Goal: Task Accomplishment & Management: Complete application form

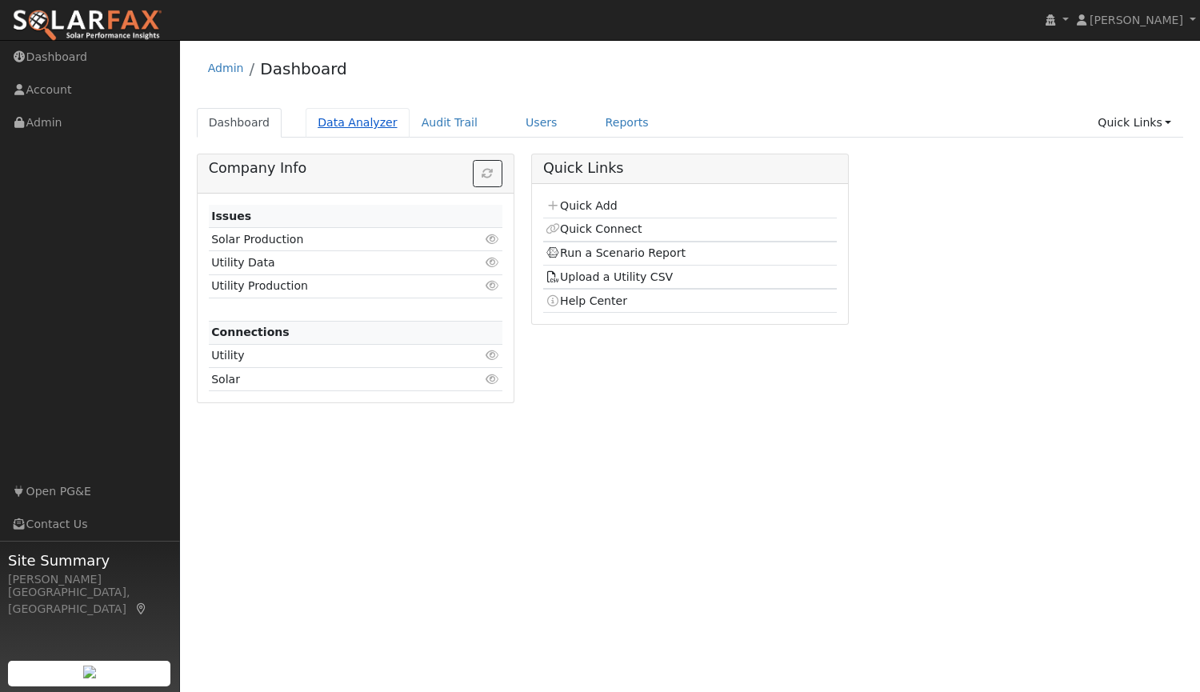
drag, startPoint x: 0, startPoint y: 0, endPoint x: 337, endPoint y: 122, distance: 358.7
click at [337, 122] on link "Data Analyzer" at bounding box center [357, 123] width 104 height 30
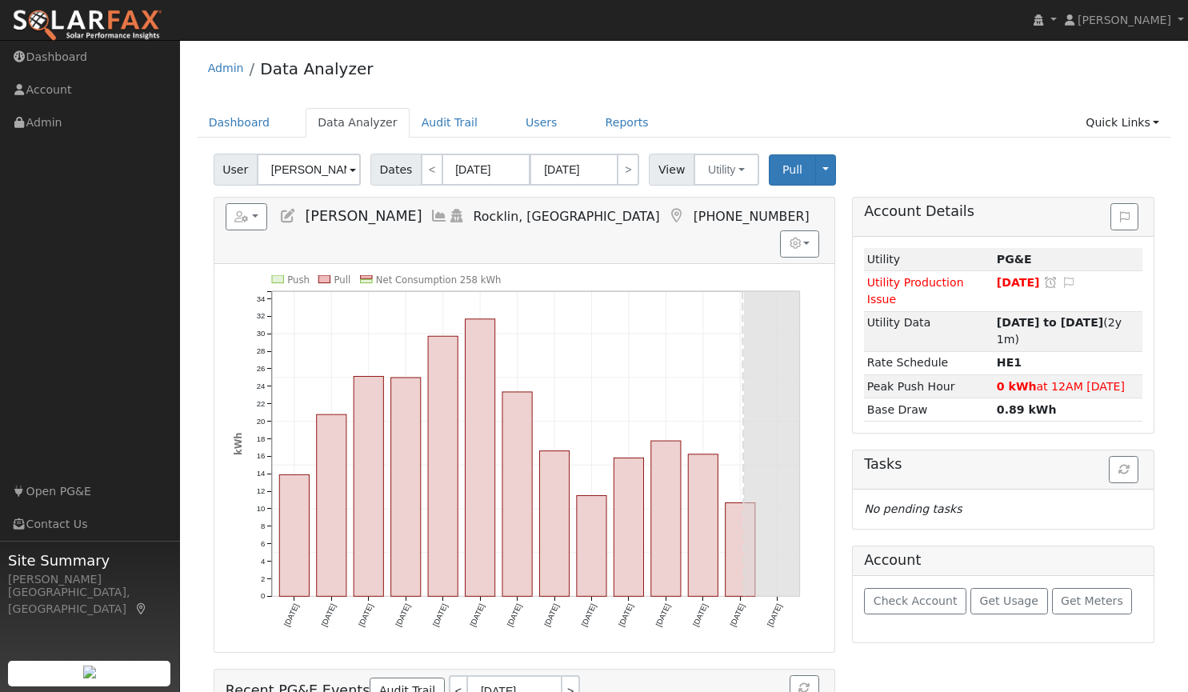
click at [318, 170] on input "Mark Colburn" at bounding box center [309, 170] width 104 height 32
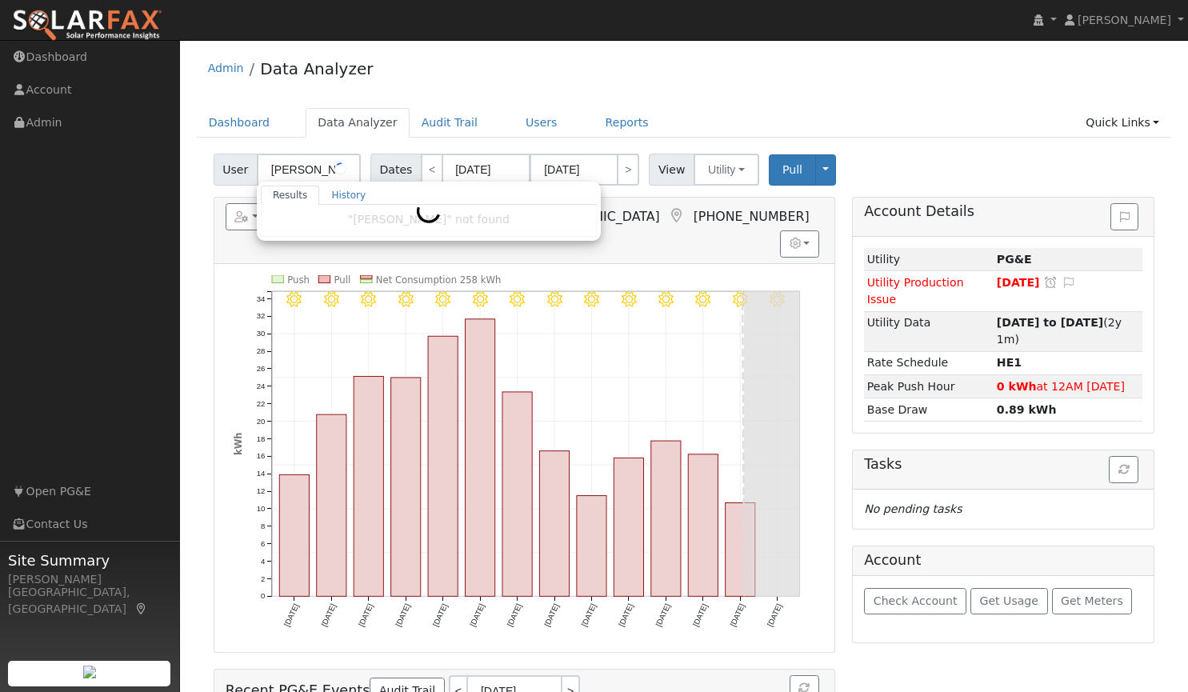
click at [318, 170] on input "Mark Colurn" at bounding box center [309, 170] width 104 height 32
drag, startPoint x: 339, startPoint y: 166, endPoint x: 154, endPoint y: 169, distance: 184.8
click at [154, 169] on div "installed Tim Tedder Tim Tedder Profile My Company Help Center Terms Of Service…" at bounding box center [594, 446] width 1188 height 813
drag, startPoint x: 342, startPoint y: 168, endPoint x: 0, endPoint y: 116, distance: 346.2
click at [0, 116] on div "installed Tim Tedder Tim Tedder Profile My Company Help Center Terms Of Service…" at bounding box center [594, 446] width 1188 height 813
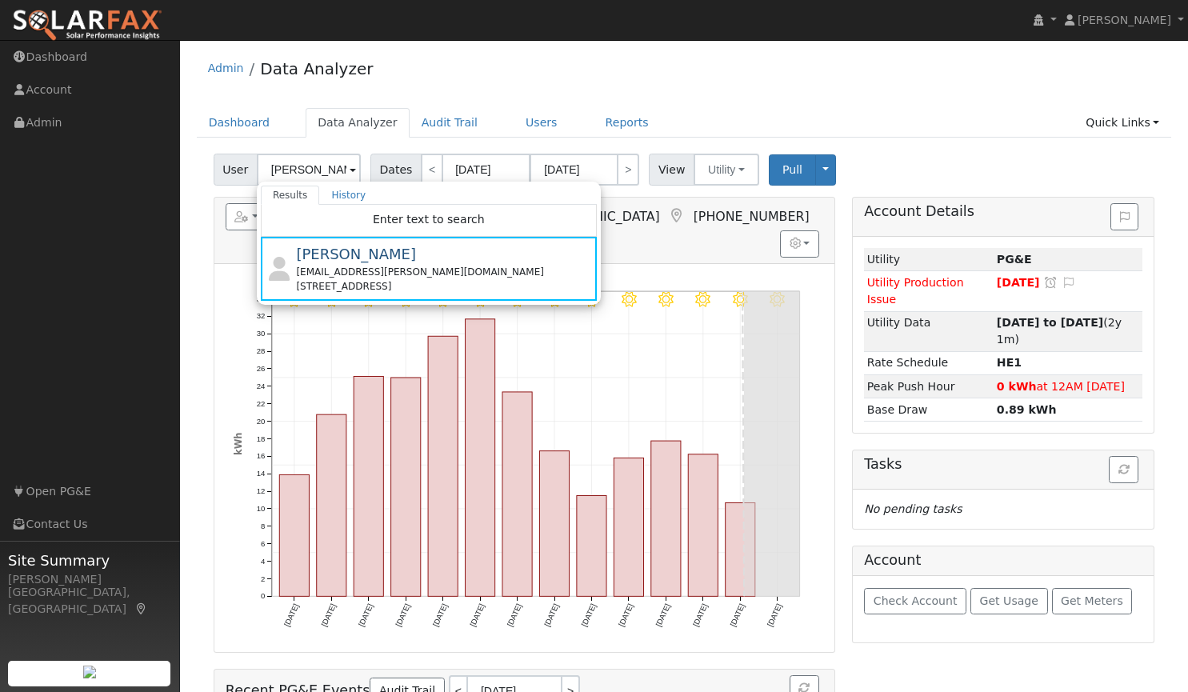
drag, startPoint x: 333, startPoint y: 176, endPoint x: 0, endPoint y: 158, distance: 333.2
click at [0, 158] on div "installed Tim Tedder Tim Tedder Profile My Company Help Center Terms Of Service…" at bounding box center [594, 446] width 1188 height 813
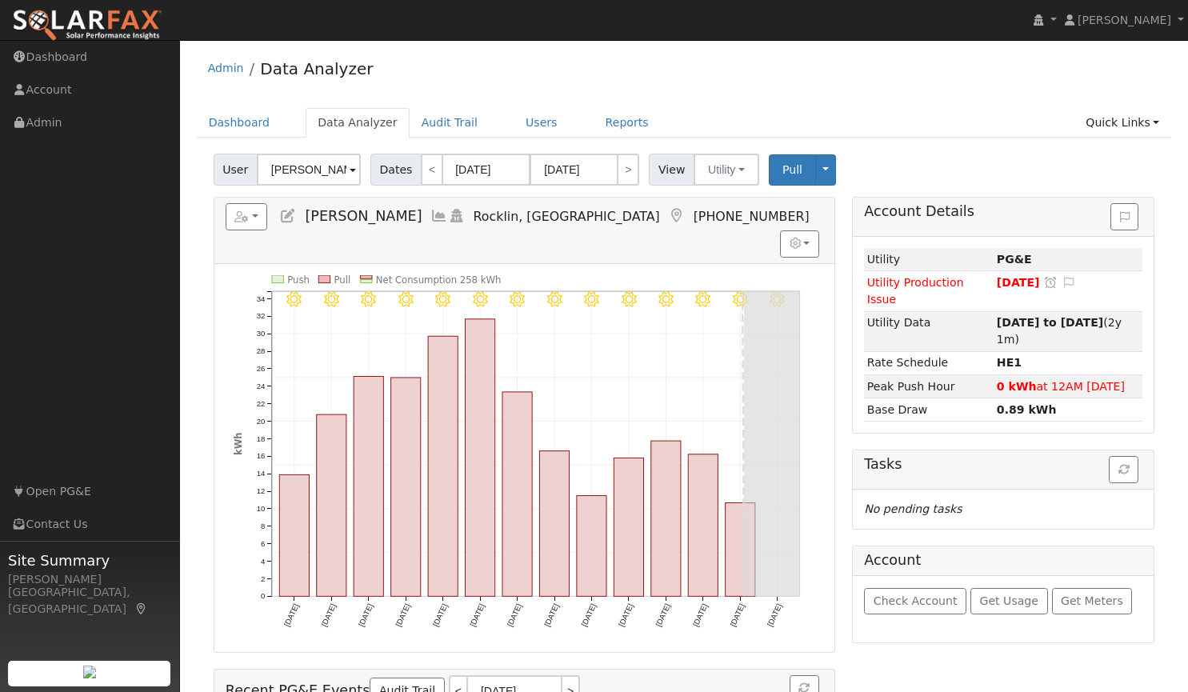
drag, startPoint x: 341, startPoint y: 169, endPoint x: 248, endPoint y: 172, distance: 93.6
click at [248, 172] on div "User Mark Colburn" at bounding box center [289, 170] width 151 height 32
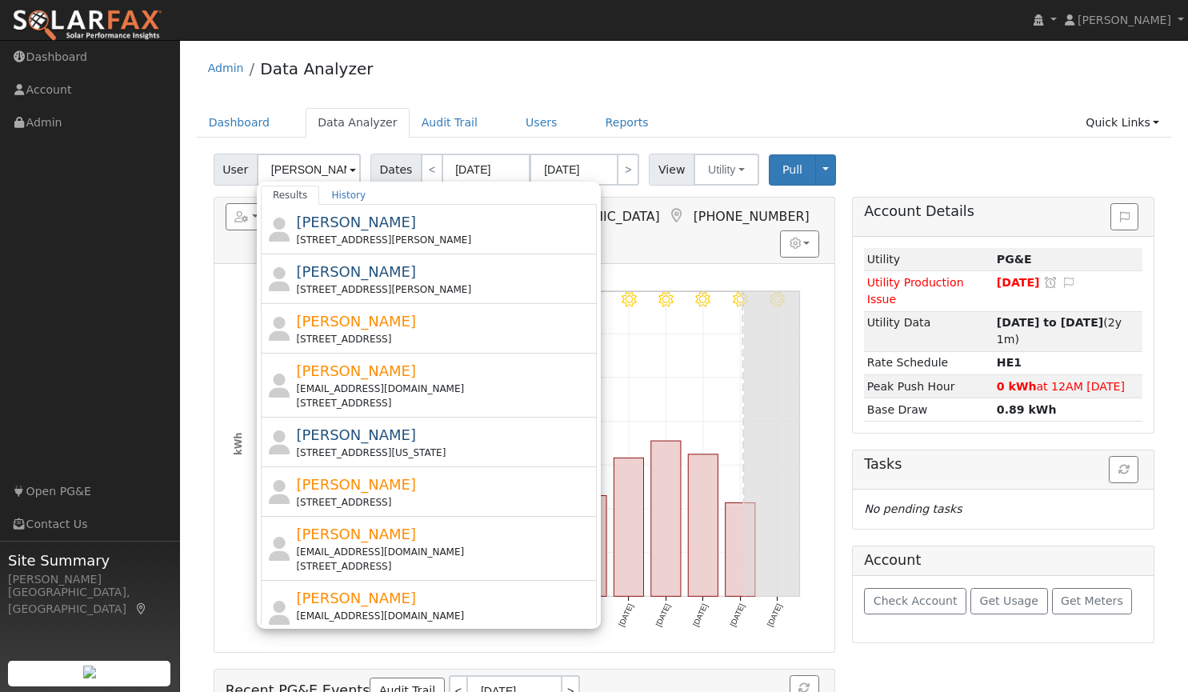
click at [321, 170] on input "miller" at bounding box center [309, 170] width 104 height 32
type input "m"
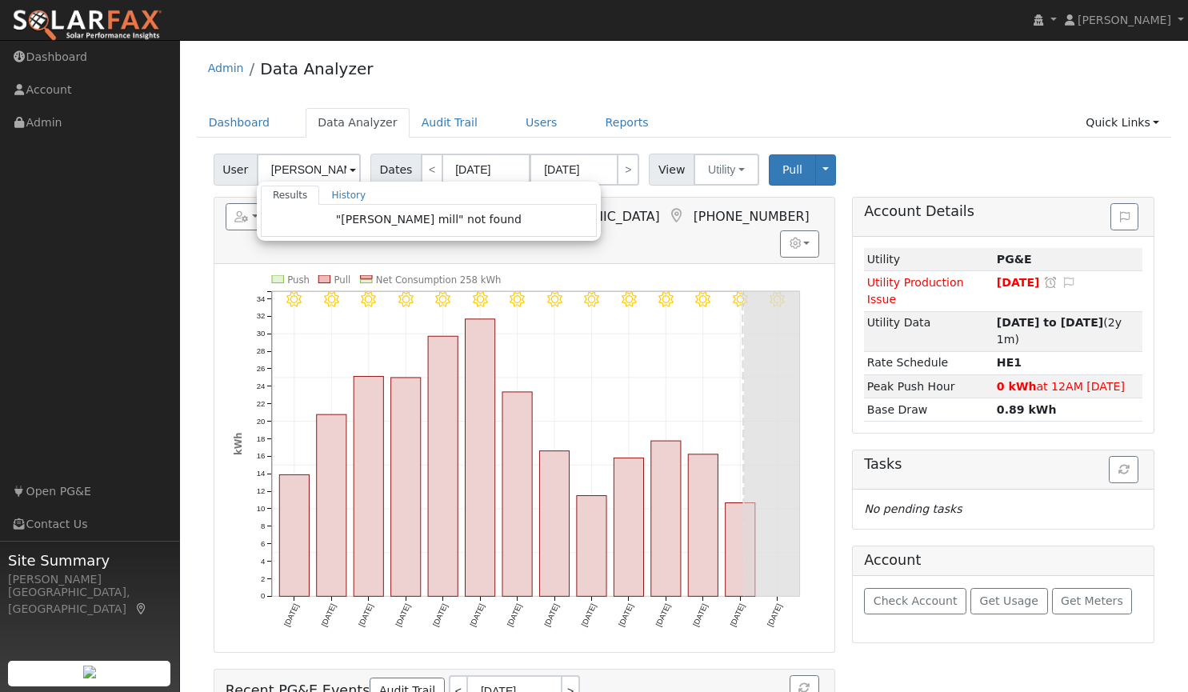
click at [597, 59] on div "Admin Data Analyzer" at bounding box center [684, 72] width 975 height 49
type input "[PERSON_NAME]"
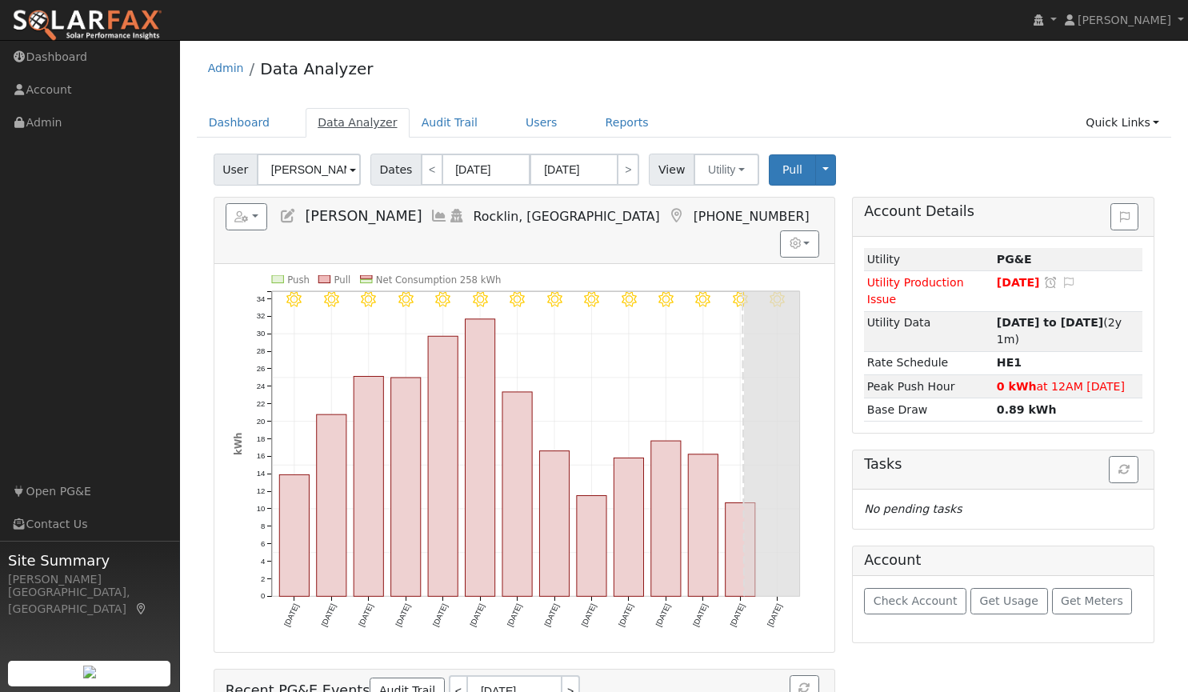
click at [364, 128] on link "Data Analyzer" at bounding box center [357, 123] width 104 height 30
click at [321, 174] on input "[PERSON_NAME]" at bounding box center [309, 170] width 104 height 32
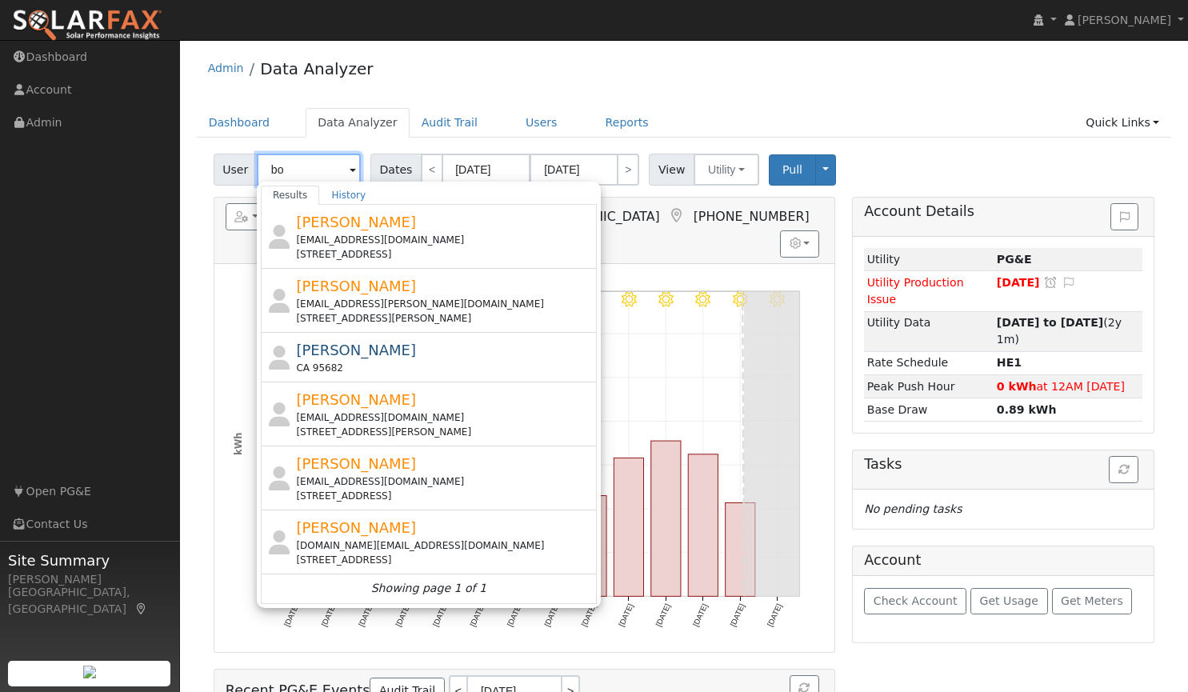
type input "b"
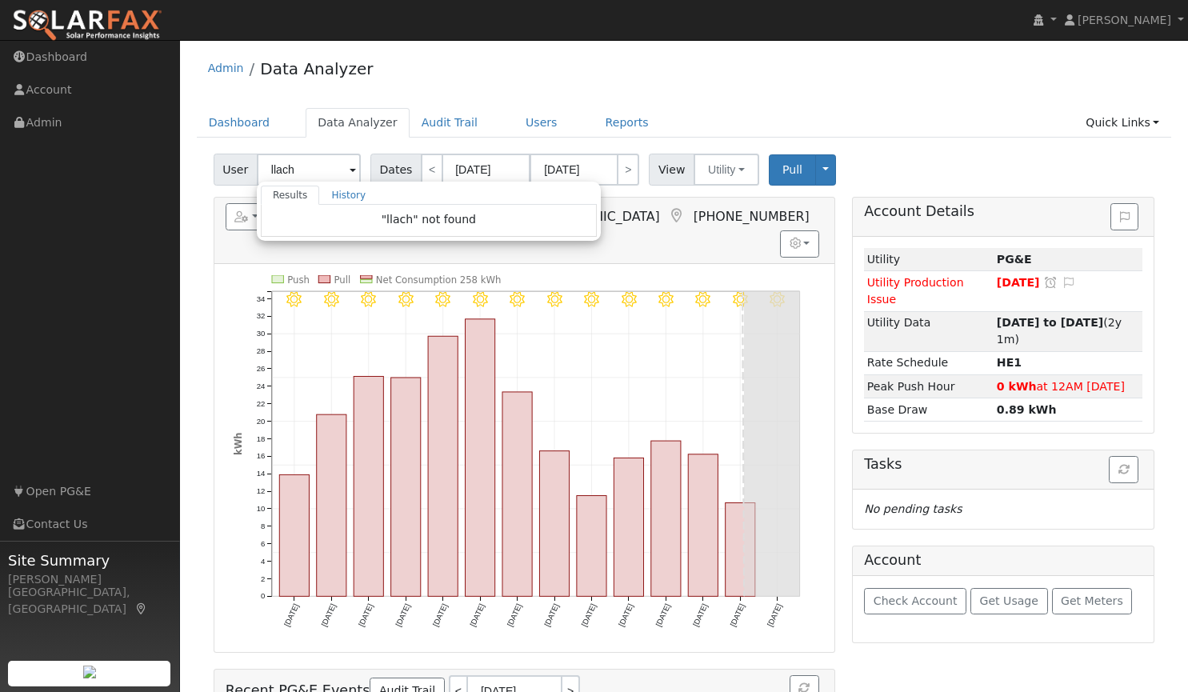
click at [102, 21] on img at bounding box center [87, 26] width 150 height 34
type input "[PERSON_NAME]"
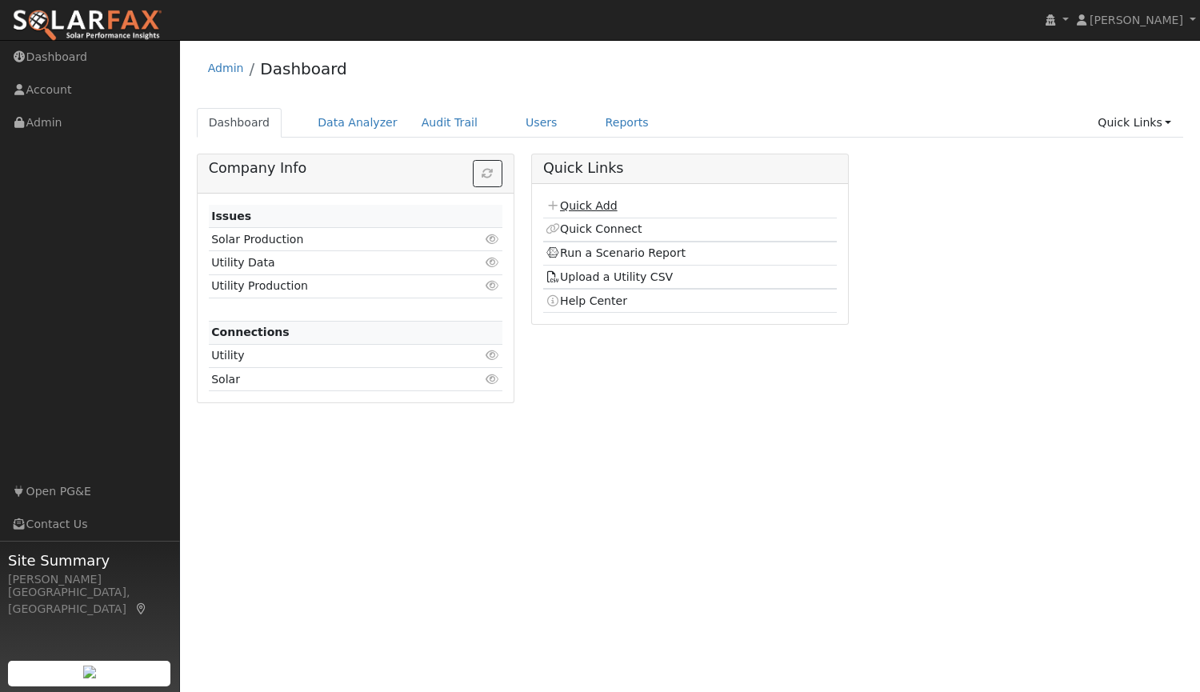
click at [599, 207] on link "Quick Add" at bounding box center [580, 205] width 71 height 13
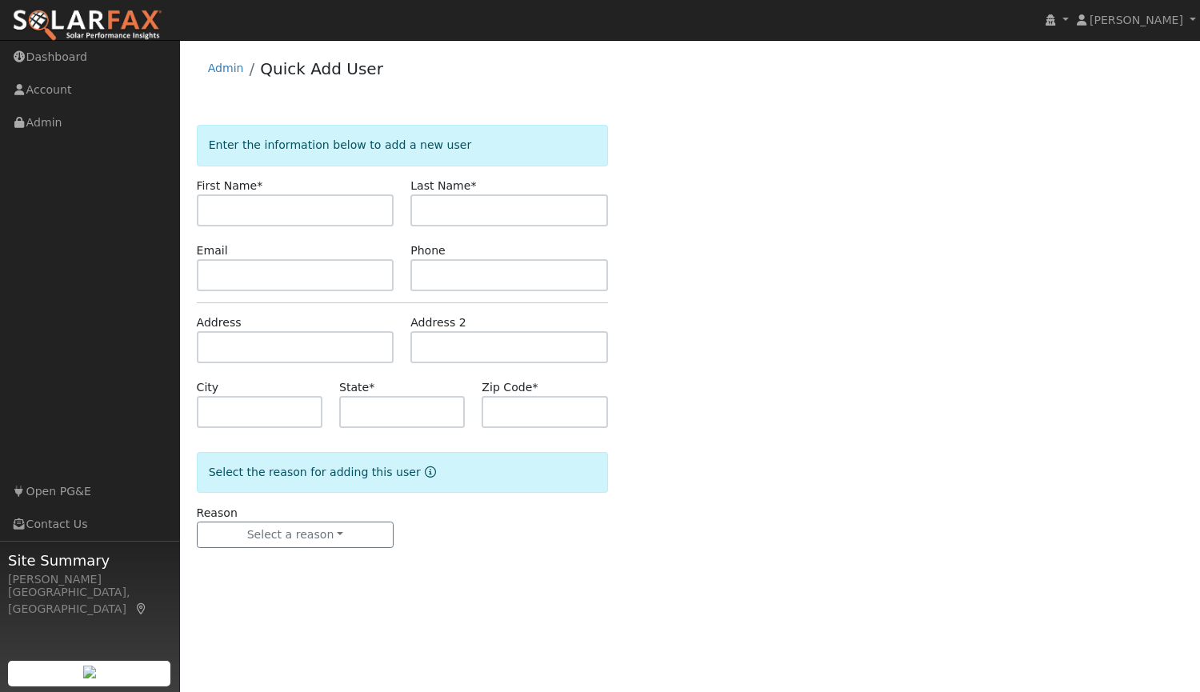
click at [338, 212] on input "text" at bounding box center [296, 210] width 198 height 32
type input "[PERSON_NAME]"
type input "Llach"
click at [317, 274] on input "text" at bounding box center [296, 275] width 198 height 32
click at [349, 270] on input "text" at bounding box center [296, 275] width 198 height 32
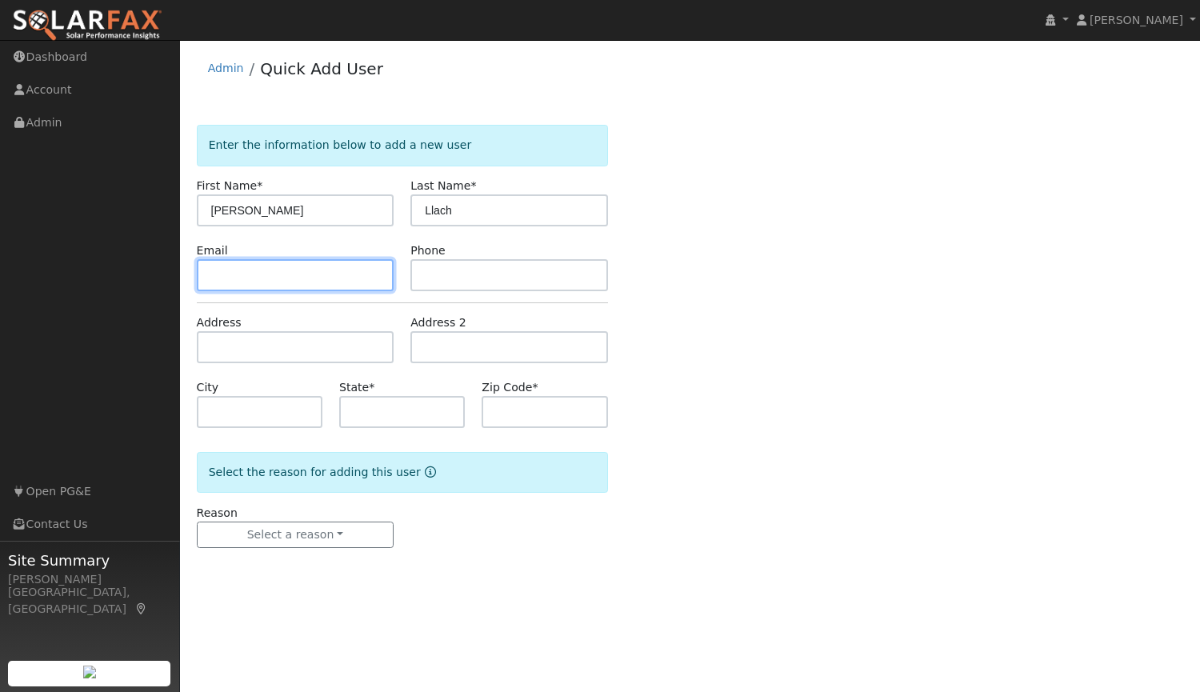
paste input "[EMAIL_ADDRESS][DOMAIN_NAME]"
type input "[EMAIL_ADDRESS][DOMAIN_NAME]"
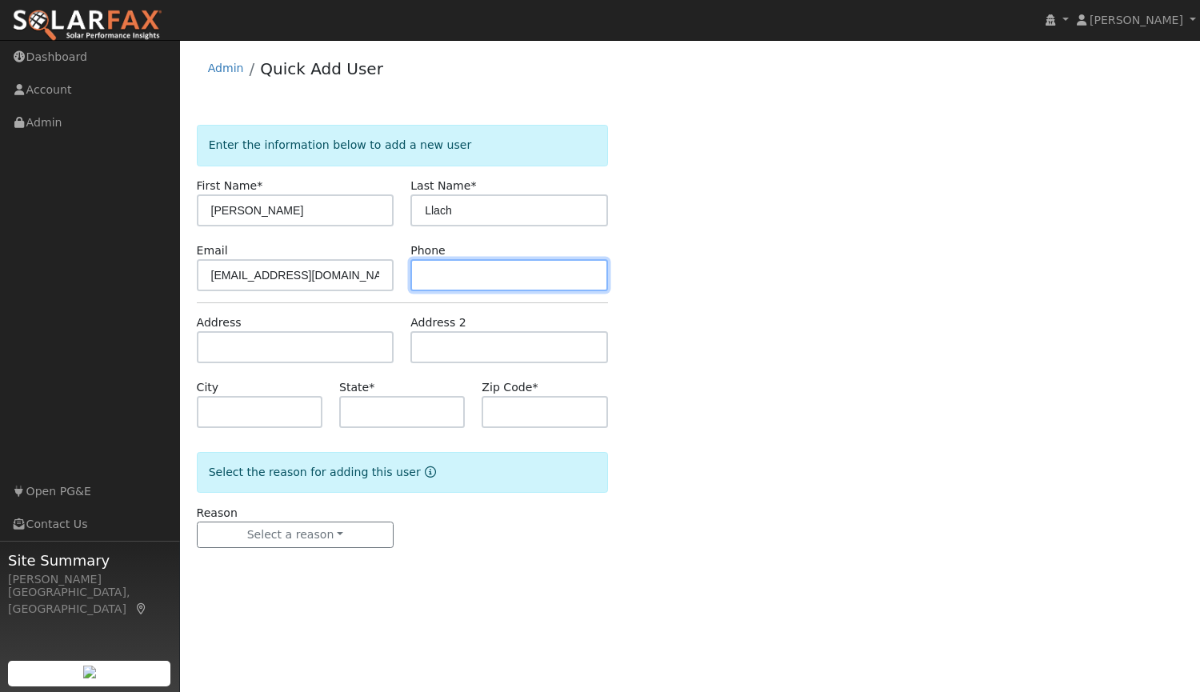
click at [464, 277] on input "text" at bounding box center [509, 275] width 198 height 32
click at [500, 272] on input "text" at bounding box center [509, 275] width 198 height 32
paste input "[PHONE_NUMBER]"
type input "[PHONE_NUMBER]"
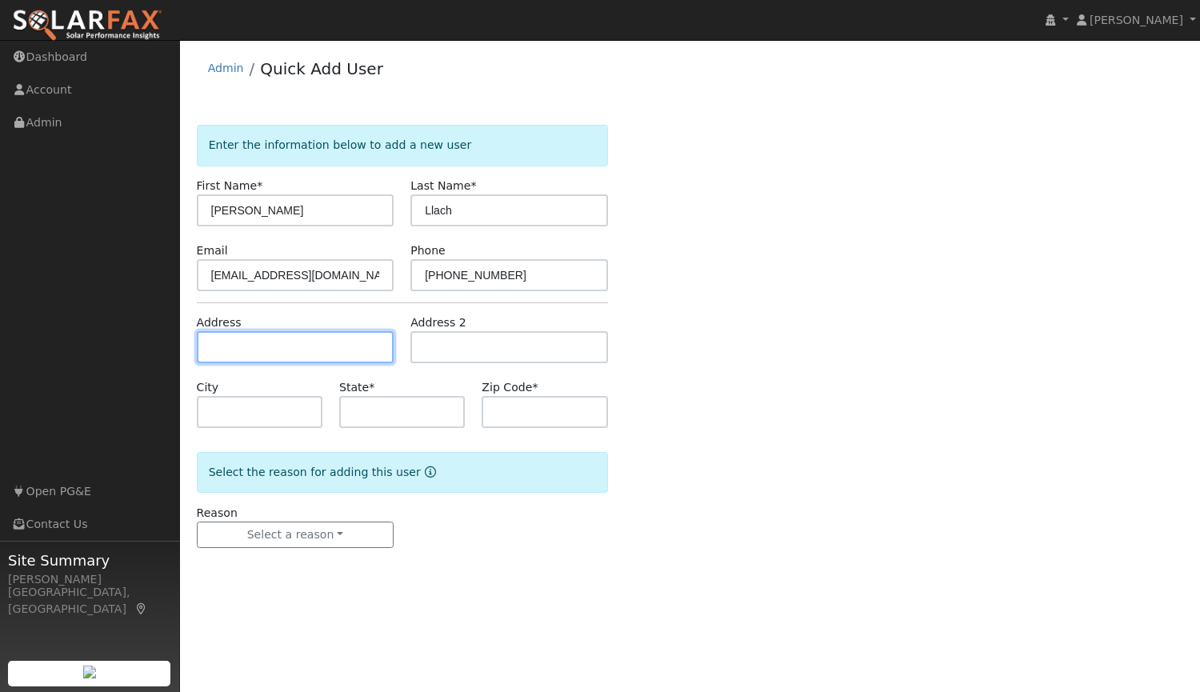
drag, startPoint x: 500, startPoint y: 272, endPoint x: 270, endPoint y: 345, distance: 240.8
click at [270, 345] on input "text" at bounding box center [296, 347] width 198 height 32
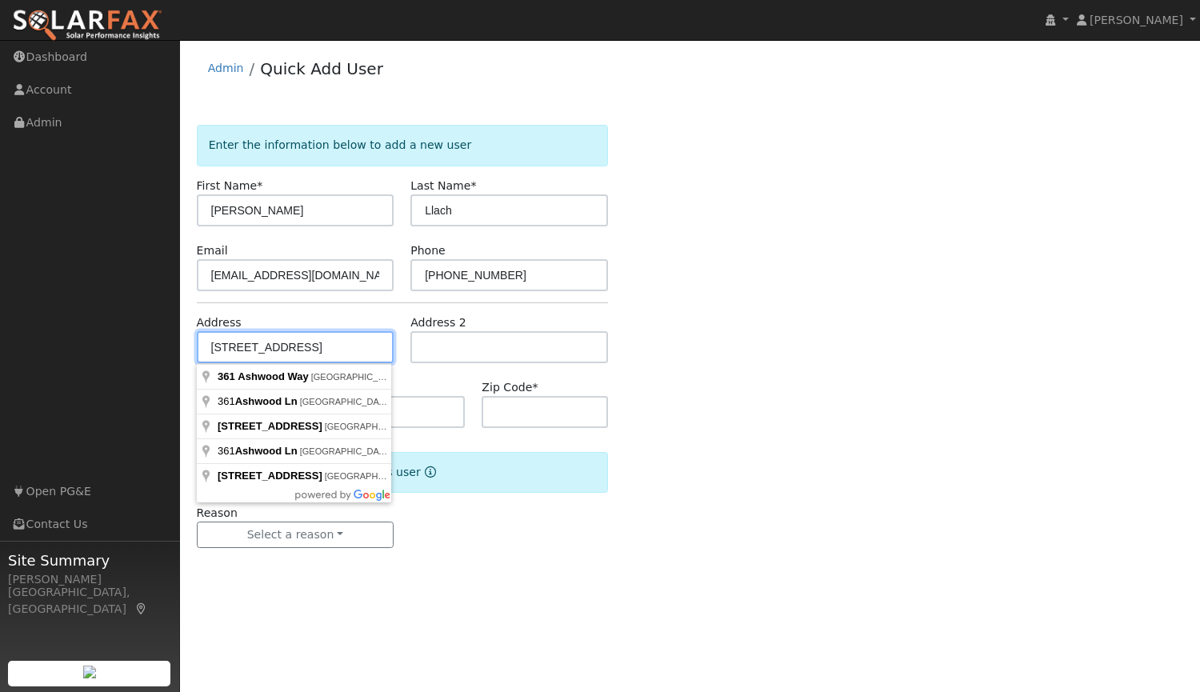
type input "[STREET_ADDRESS]"
type input "Lincoln"
type input "CA"
type input "95648"
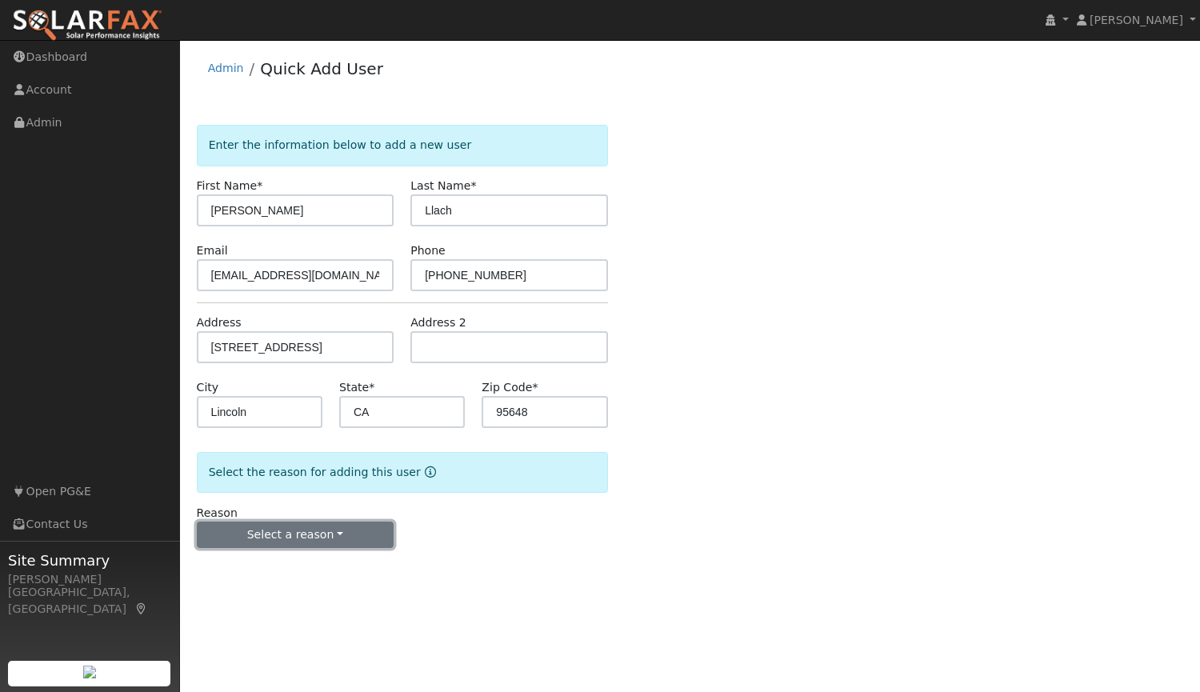
click at [301, 536] on button "Select a reason" at bounding box center [296, 534] width 198 height 27
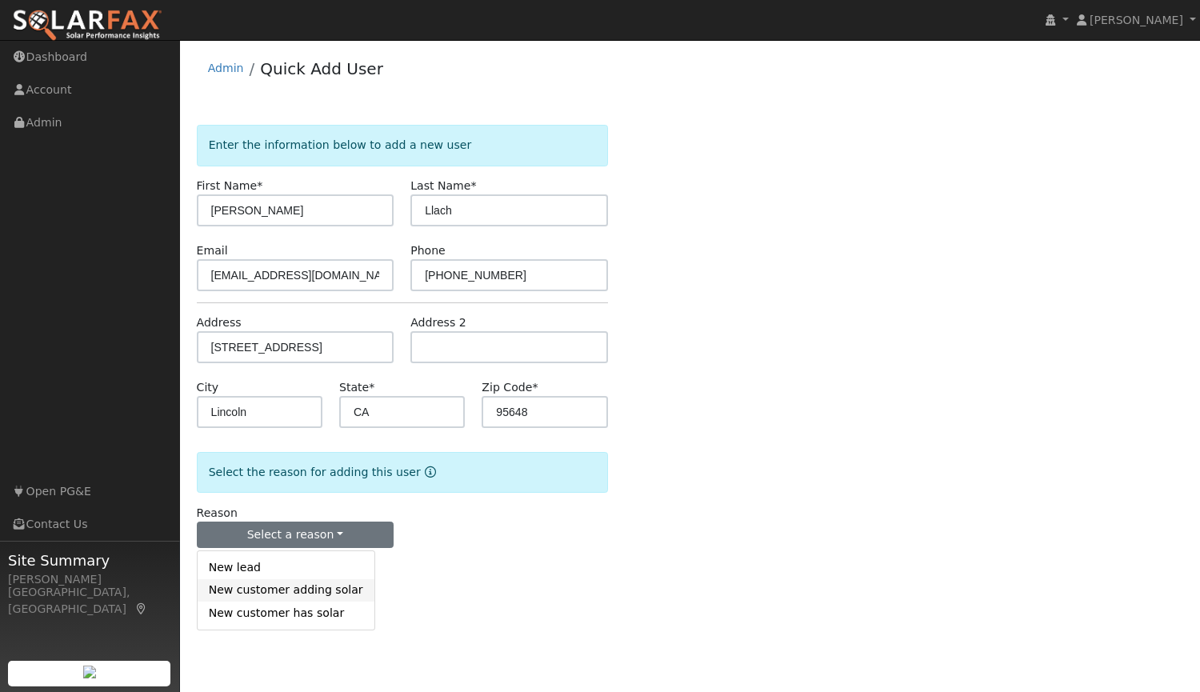
click at [275, 592] on link "New customer adding solar" at bounding box center [286, 590] width 177 height 22
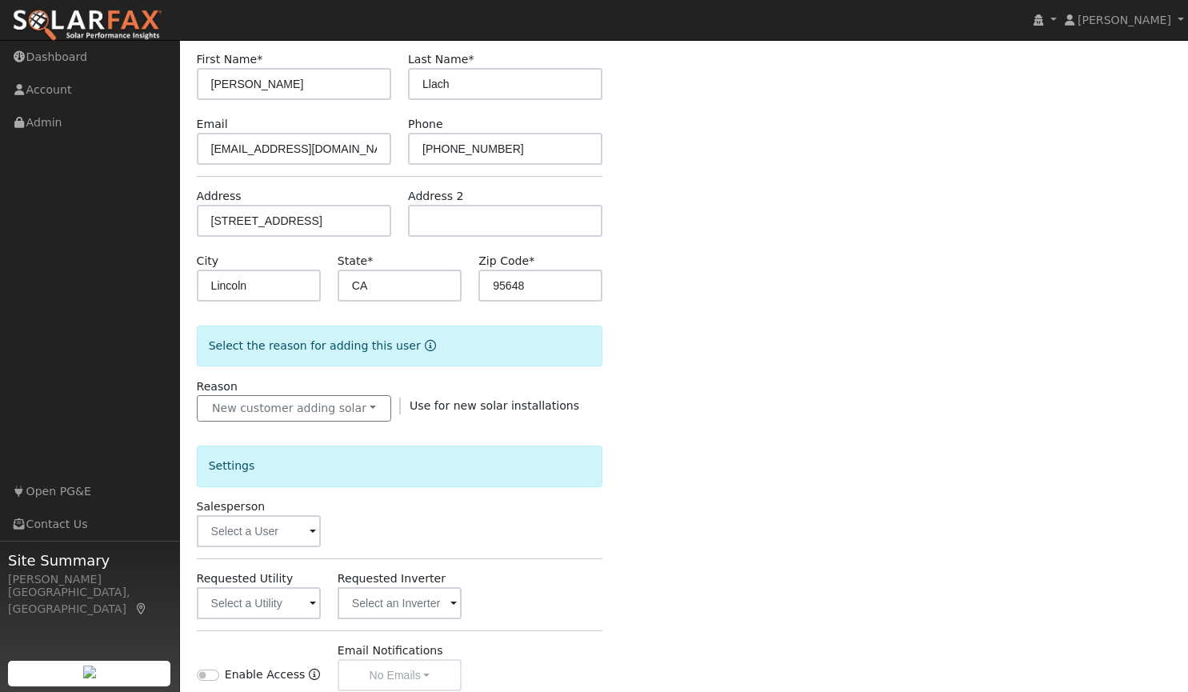
scroll to position [127, 0]
click at [277, 526] on input "text" at bounding box center [259, 530] width 124 height 32
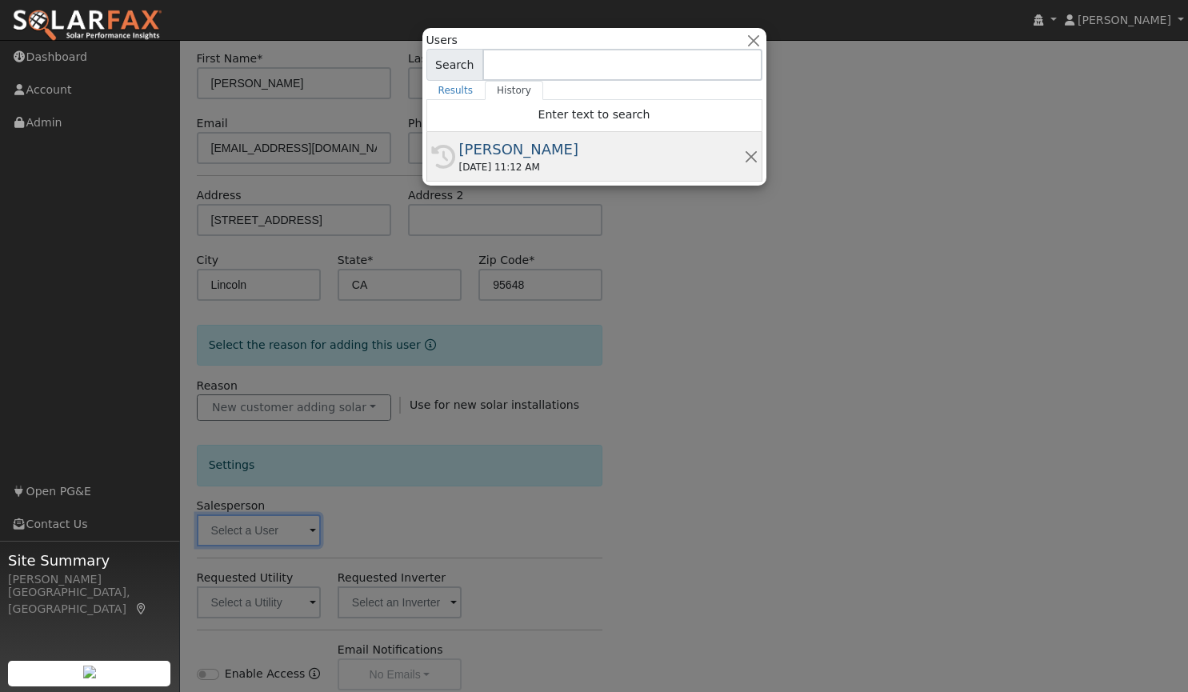
click at [496, 159] on div "[PERSON_NAME]" at bounding box center [601, 149] width 285 height 22
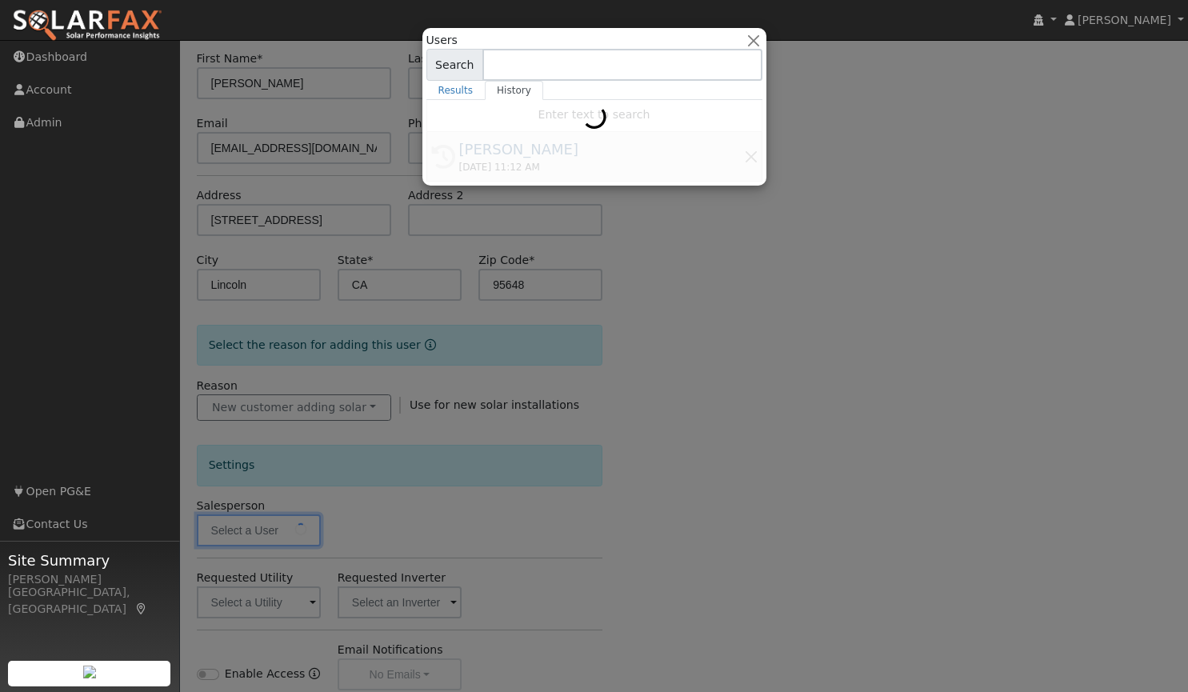
type input "[PERSON_NAME]"
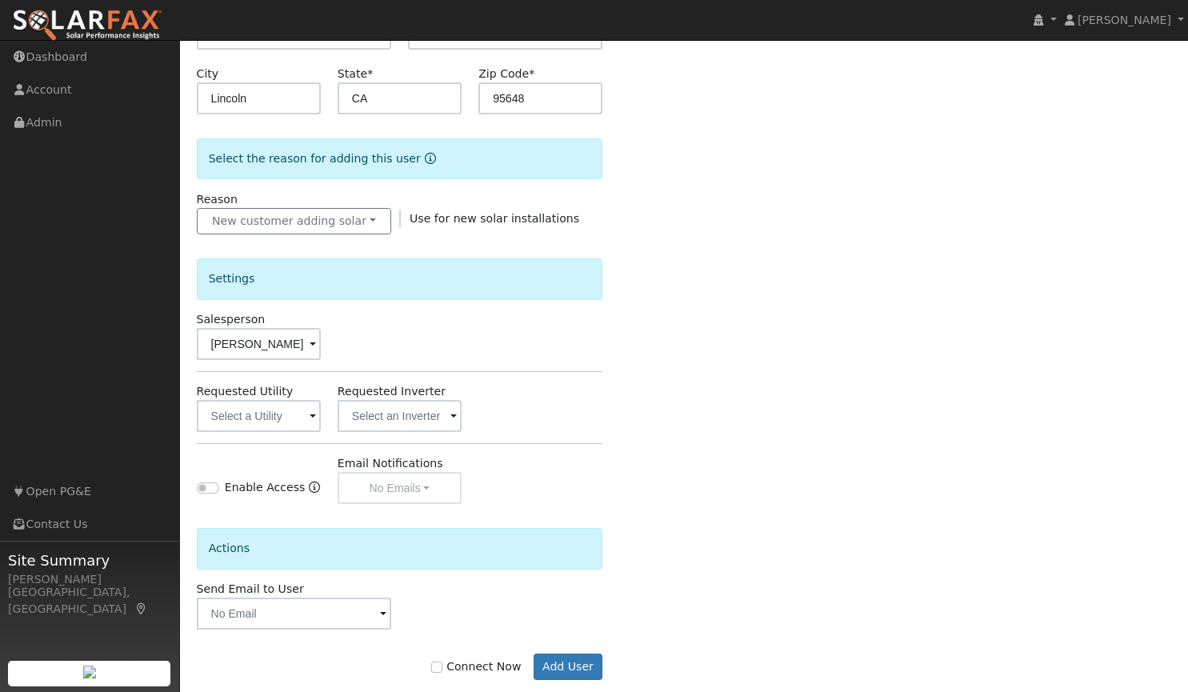
scroll to position [341, 0]
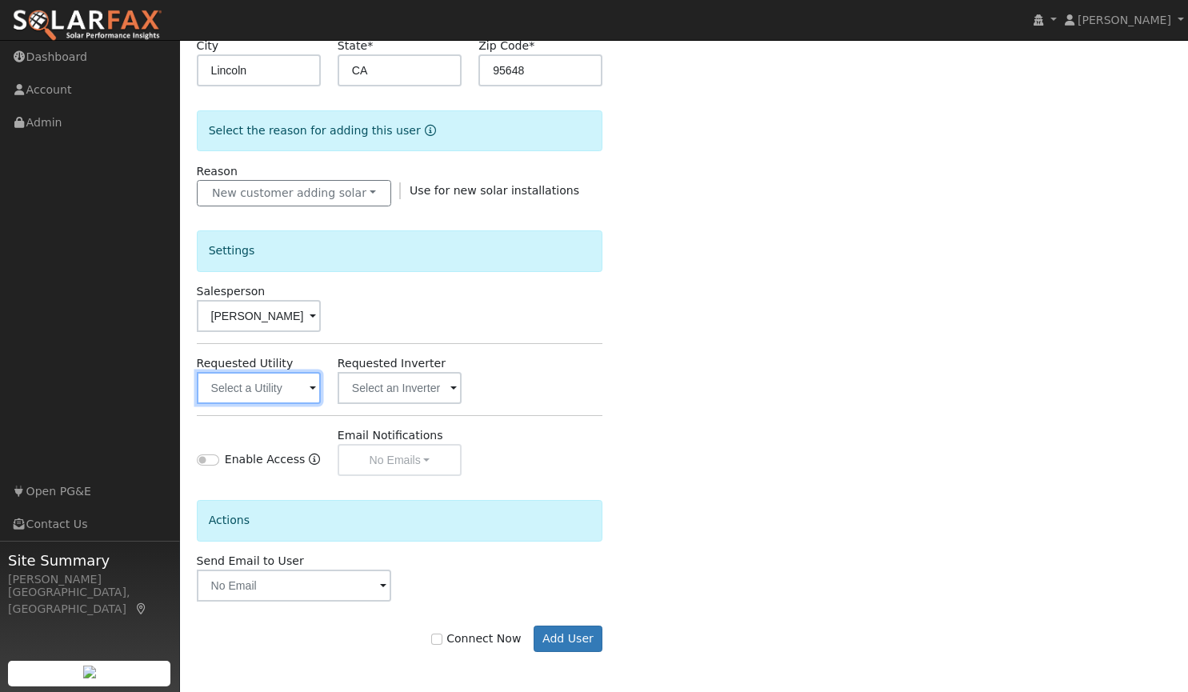
click at [282, 384] on input "text" at bounding box center [259, 388] width 124 height 32
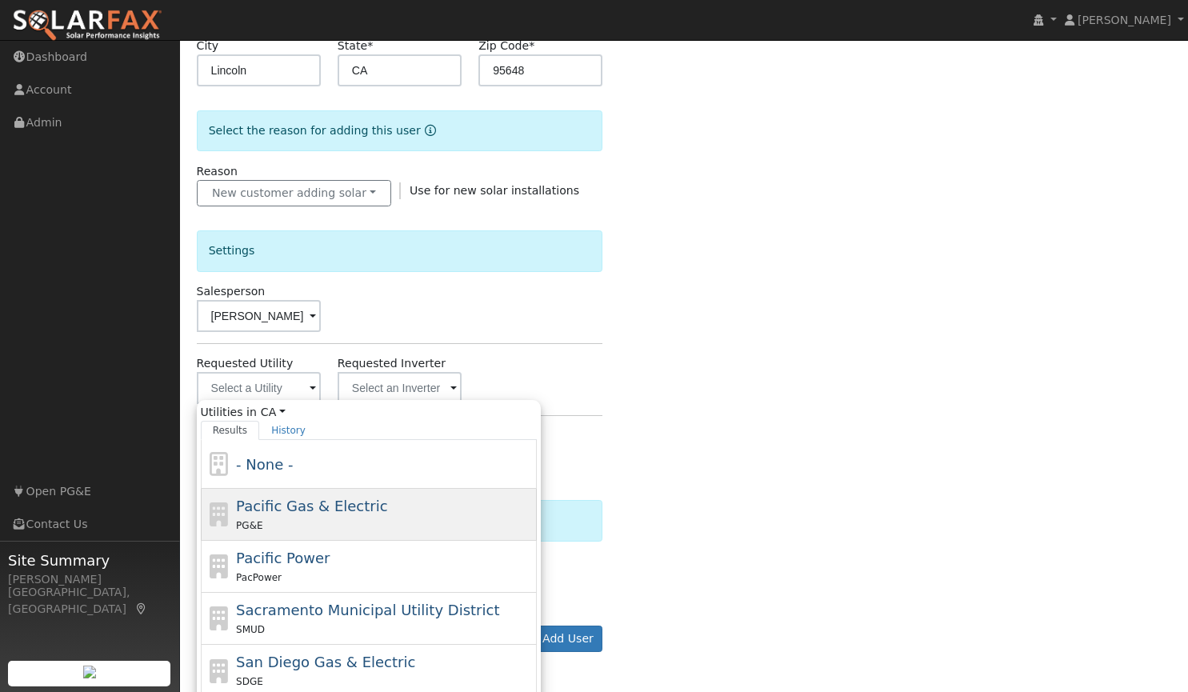
click at [290, 508] on span "Pacific Gas & Electric" at bounding box center [311, 505] width 151 height 17
type input "Pacific Gas & Electric"
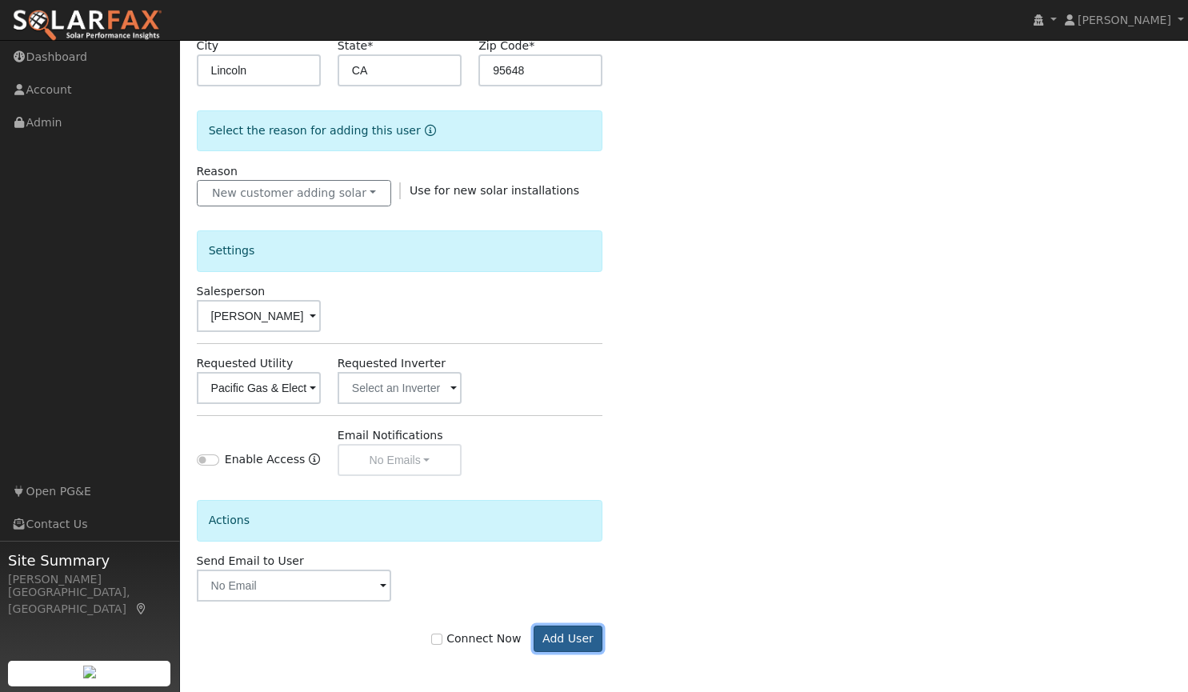
click at [571, 639] on button "Add User" at bounding box center [568, 638] width 70 height 27
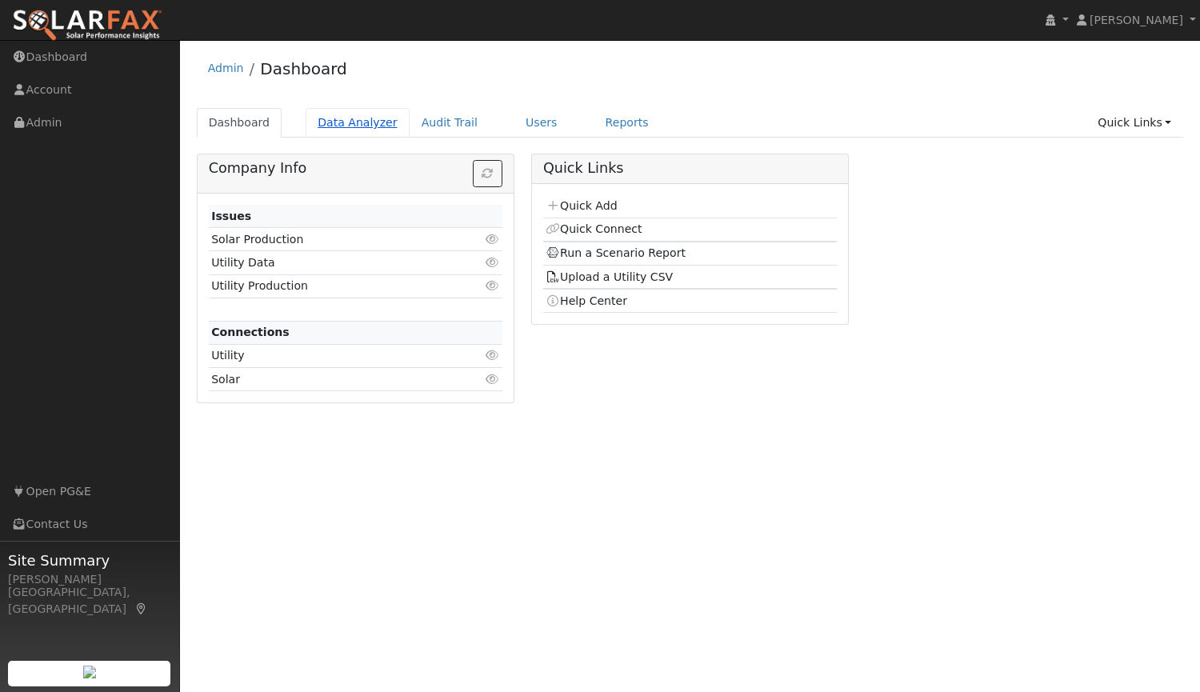
click at [360, 118] on link "Data Analyzer" at bounding box center [357, 123] width 104 height 30
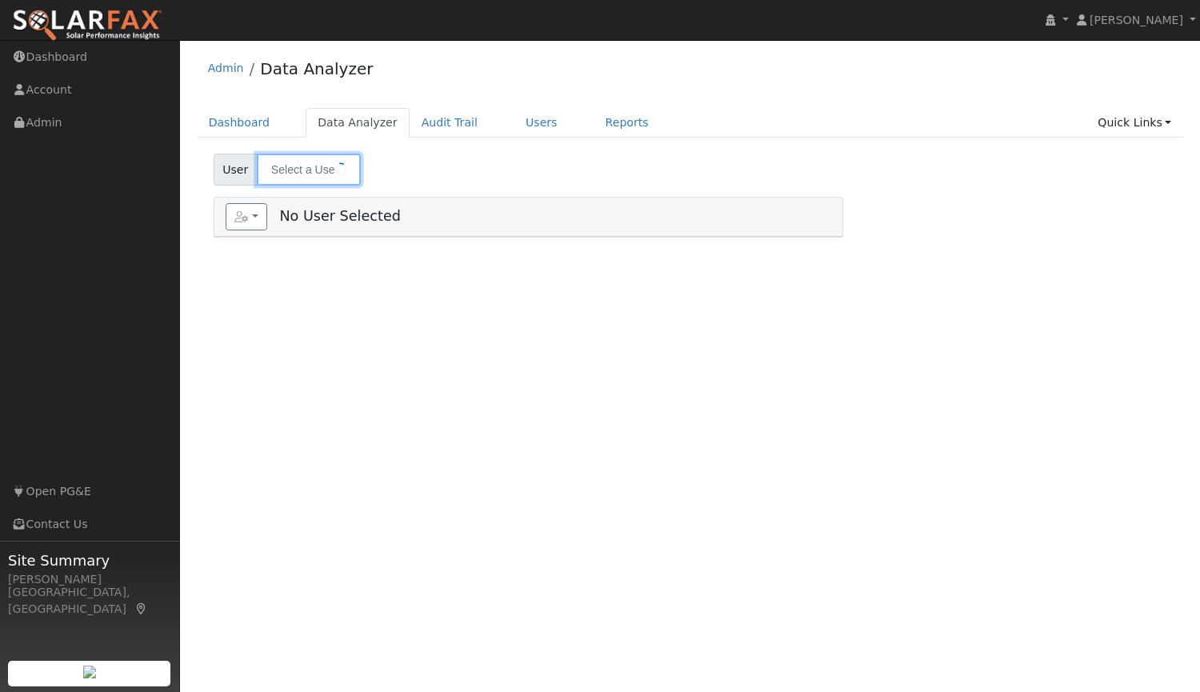
type input "Mark Colburn"
